Goal: Task Accomplishment & Management: Use online tool/utility

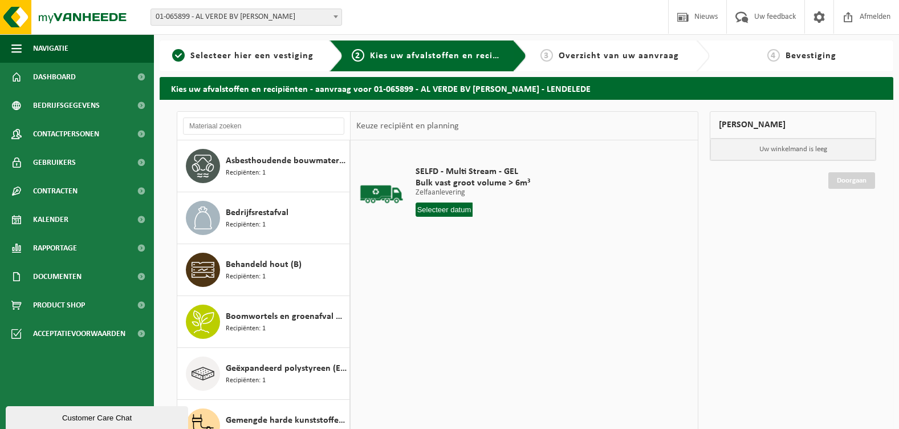
scroll to position [279, 0]
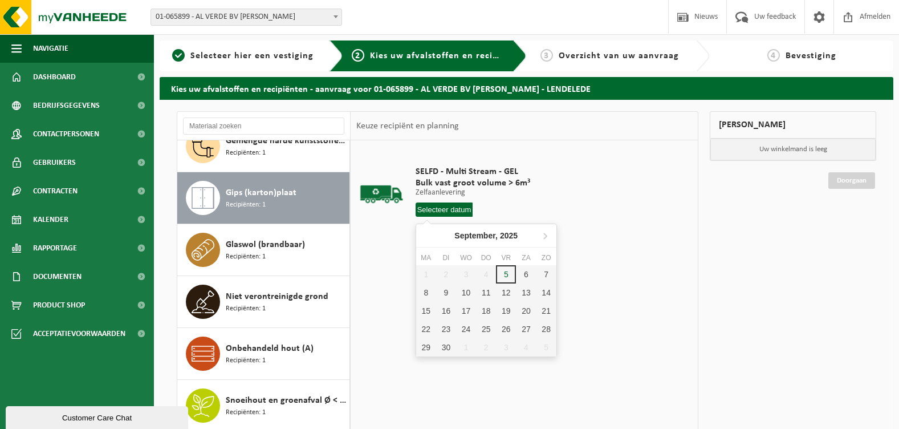
click at [428, 206] on input "text" at bounding box center [445, 209] width 58 height 14
click at [501, 272] on div "5" at bounding box center [506, 274] width 20 height 18
type input "Van 2025-09-05"
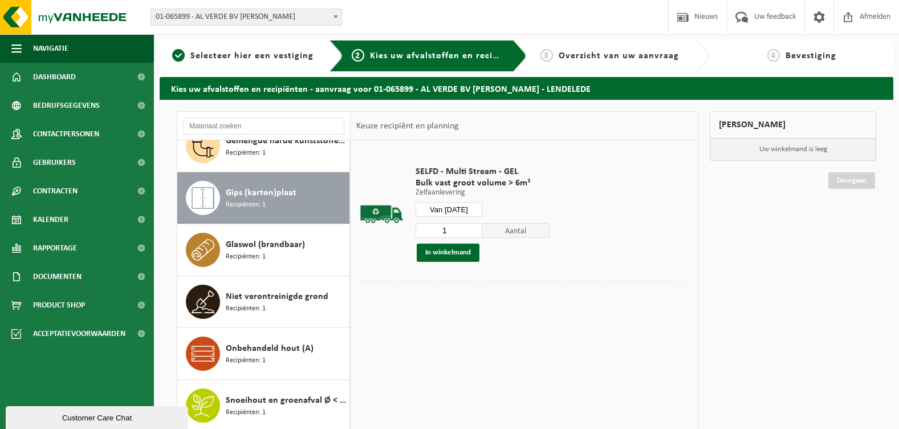
click at [798, 152] on p "Uw winkelmand is leeg" at bounding box center [792, 150] width 165 height 22
drag, startPoint x: 461, startPoint y: 251, endPoint x: 719, endPoint y: 137, distance: 282.1
click at [461, 251] on button "In winkelmand" at bounding box center [448, 252] width 63 height 18
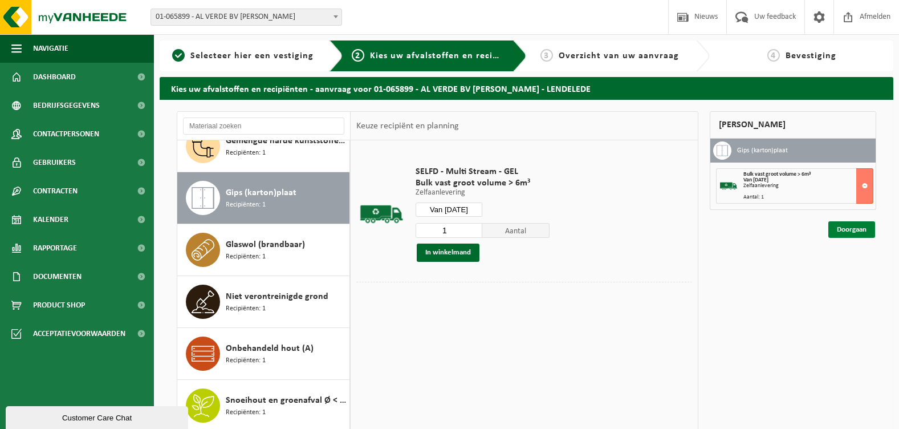
click at [853, 228] on link "Doorgaan" at bounding box center [852, 229] width 47 height 17
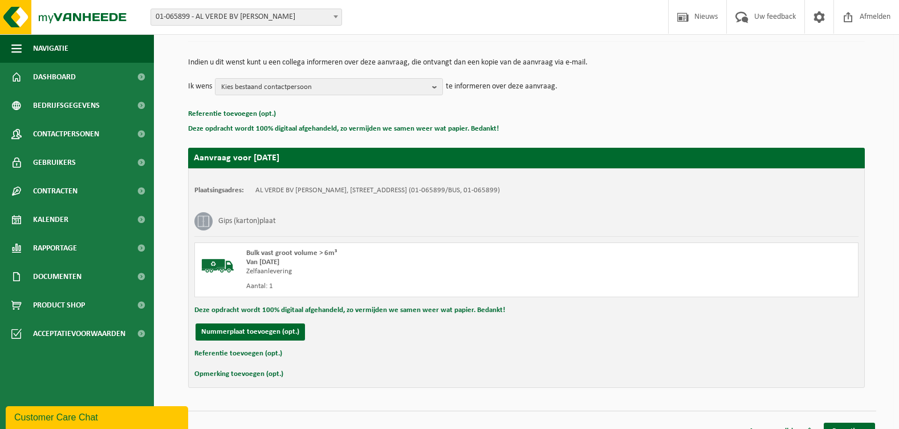
scroll to position [119, 0]
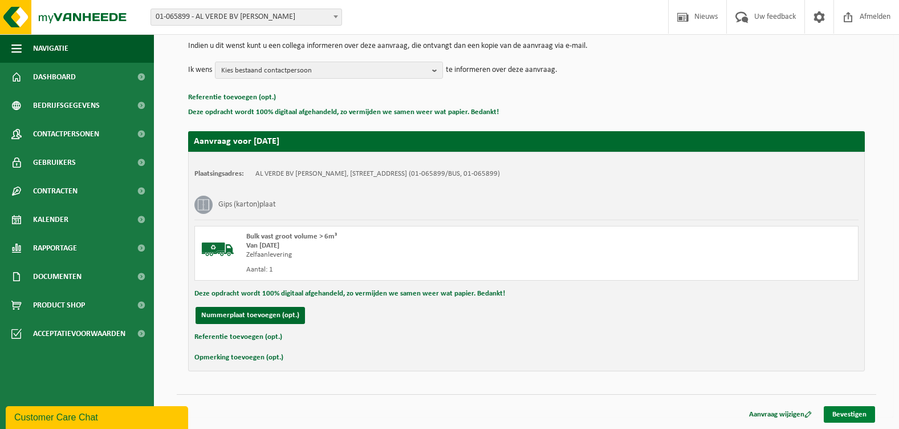
click at [850, 411] on link "Bevestigen" at bounding box center [849, 414] width 51 height 17
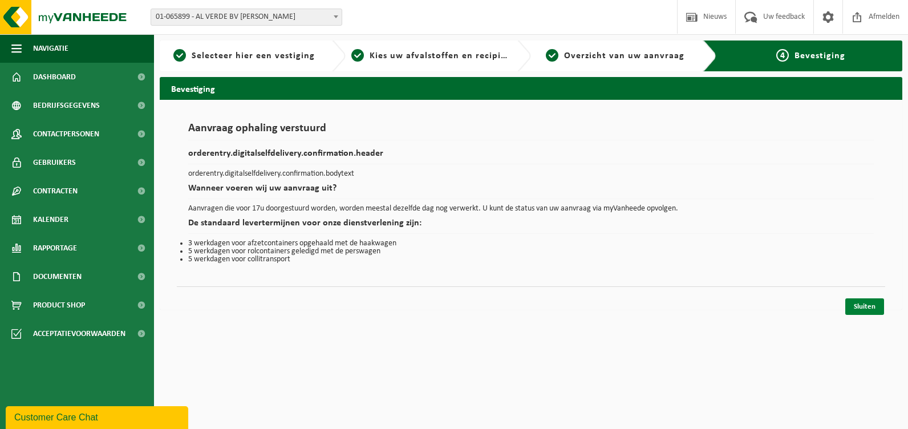
click at [856, 302] on link "Sluiten" at bounding box center [864, 306] width 39 height 17
